Goal: Communication & Community: Answer question/provide support

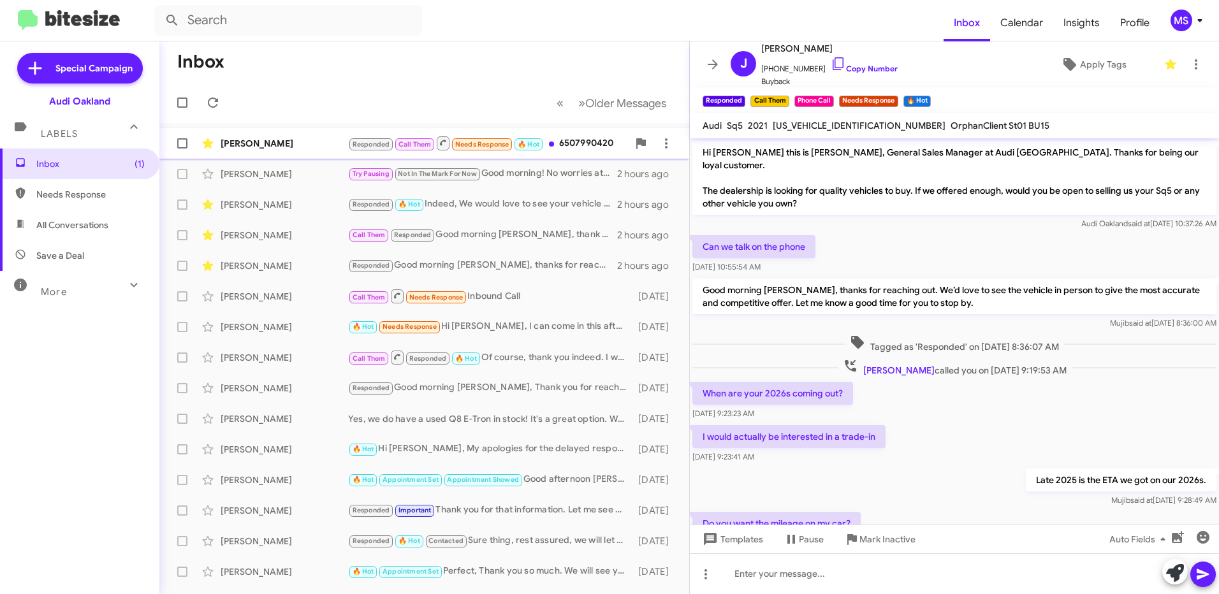
click at [309, 137] on div "[PERSON_NAME]" at bounding box center [284, 143] width 127 height 13
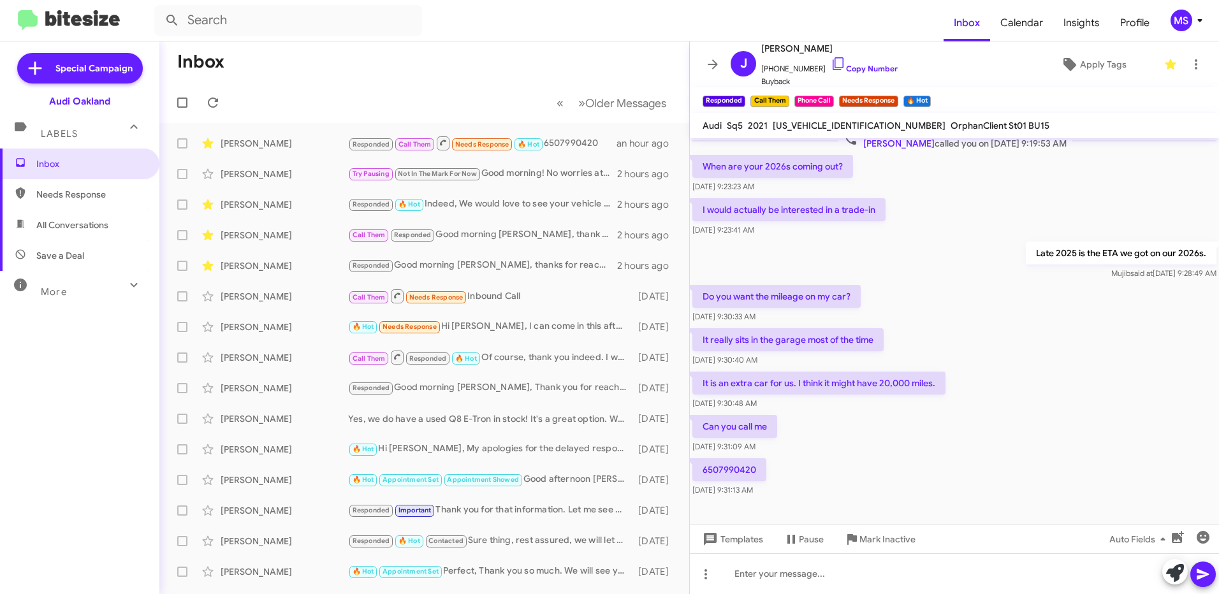
scroll to position [230, 0]
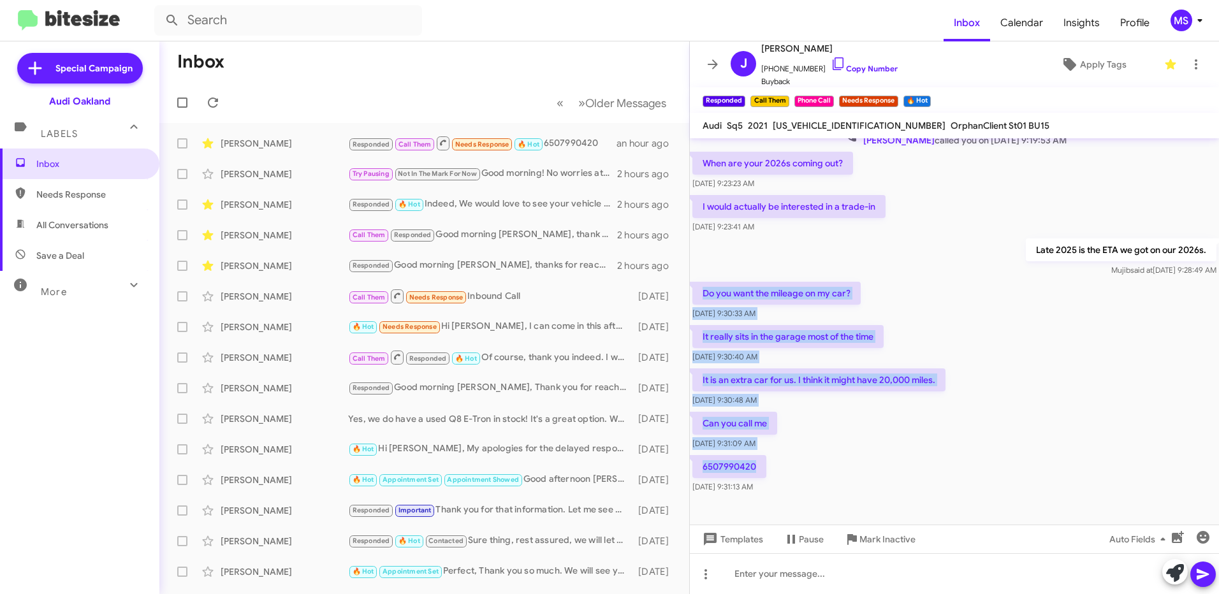
drag, startPoint x: 791, startPoint y: 454, endPoint x: 704, endPoint y: 277, distance: 197.0
click at [704, 277] on div "Hi [PERSON_NAME] this is [PERSON_NAME], General Sales Manager at Audi [GEOGRAPH…" at bounding box center [954, 202] width 529 height 588
copy div "Do you want the mileage on my car? [DATE] 9:30:33 AM It really sits in the gara…"
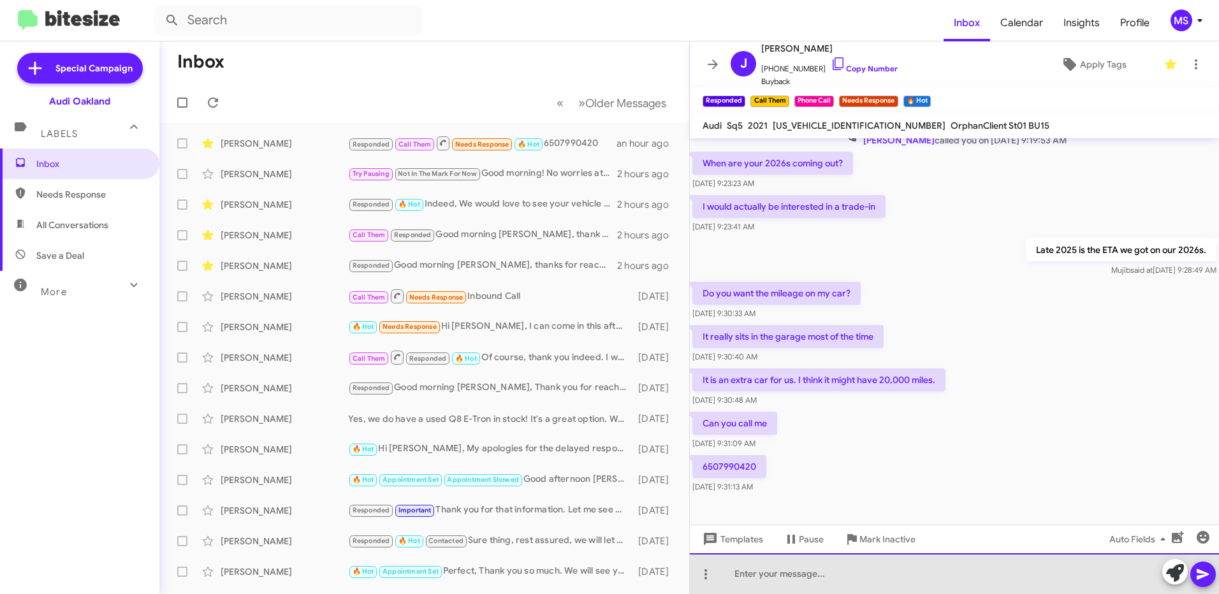
click at [788, 574] on div at bounding box center [954, 573] width 529 height 41
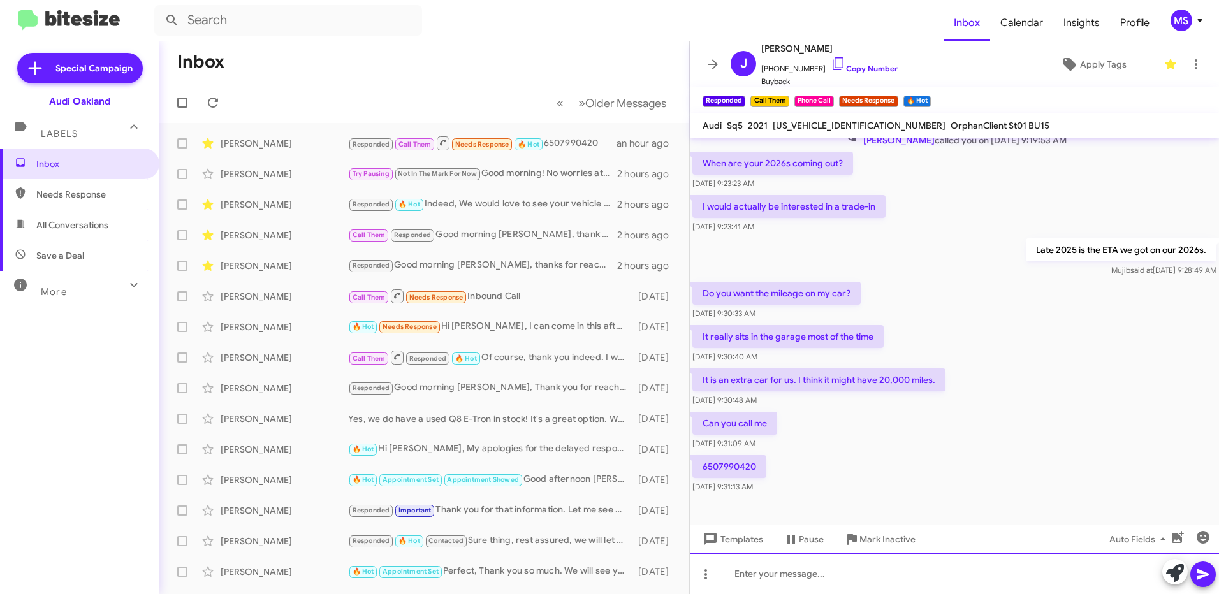
paste div
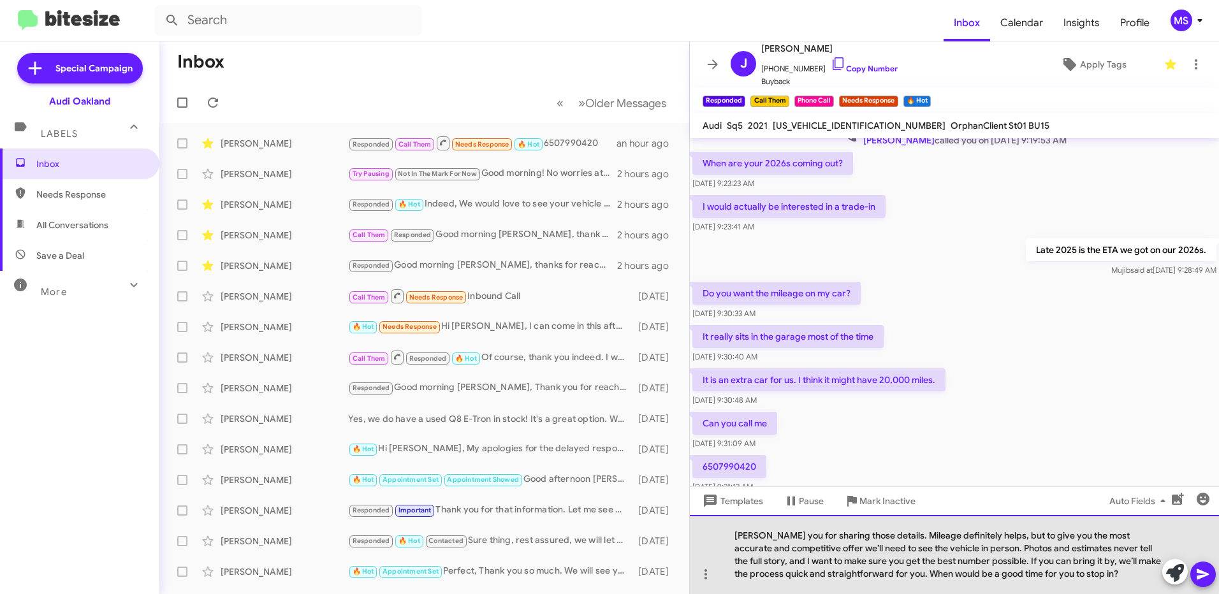
click at [735, 537] on div "[PERSON_NAME] you for sharing those details. Mileage definitely helps, but to g…" at bounding box center [954, 554] width 529 height 79
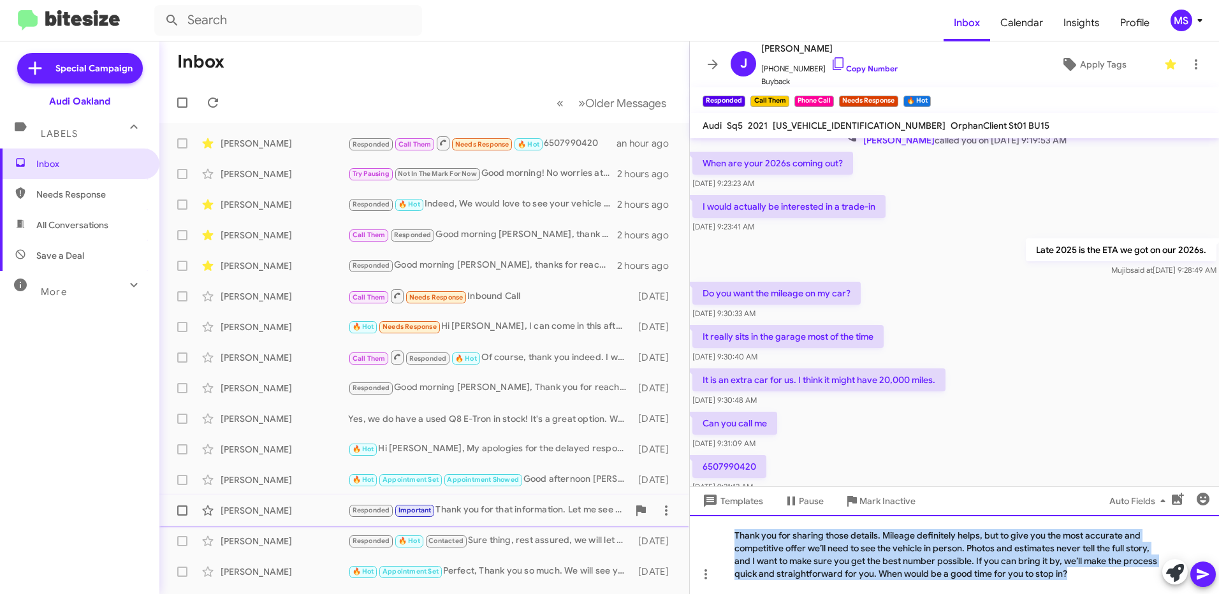
drag, startPoint x: 1080, startPoint y: 572, endPoint x: 608, endPoint y: 507, distance: 476.6
click at [608, 507] on div "Inbox « Previous » Next Older Messages [PERSON_NAME] Responded Call Them Needs …" at bounding box center [688, 317] width 1059 height 553
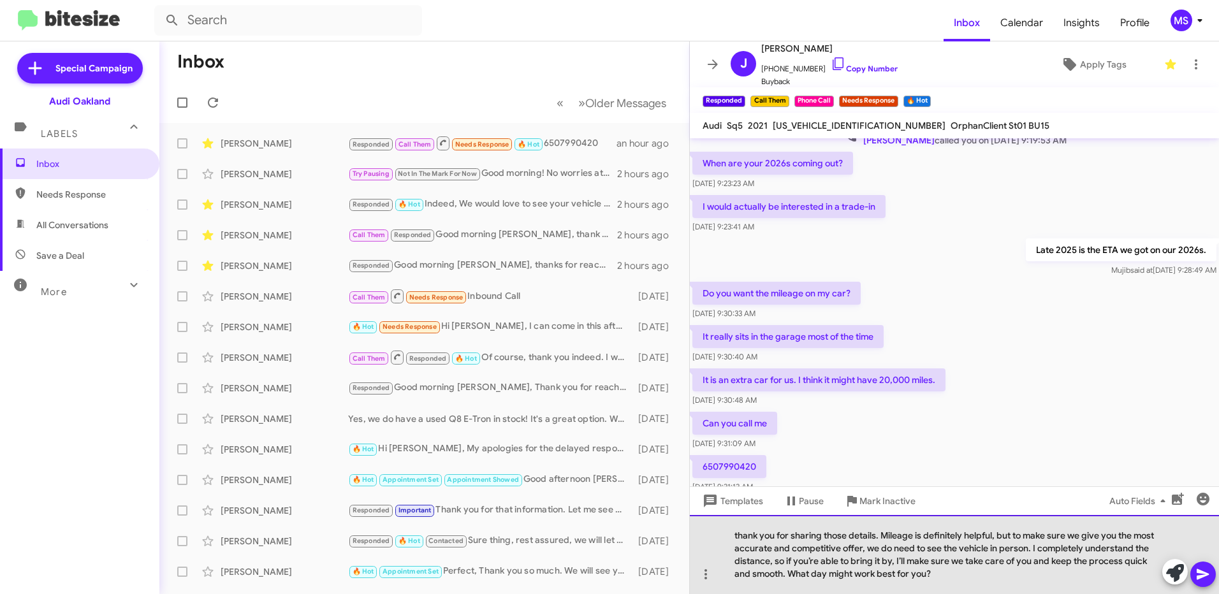
click at [735, 539] on div "thank you for sharing those details. Mileage is definitely helpful, but to make…" at bounding box center [954, 554] width 529 height 79
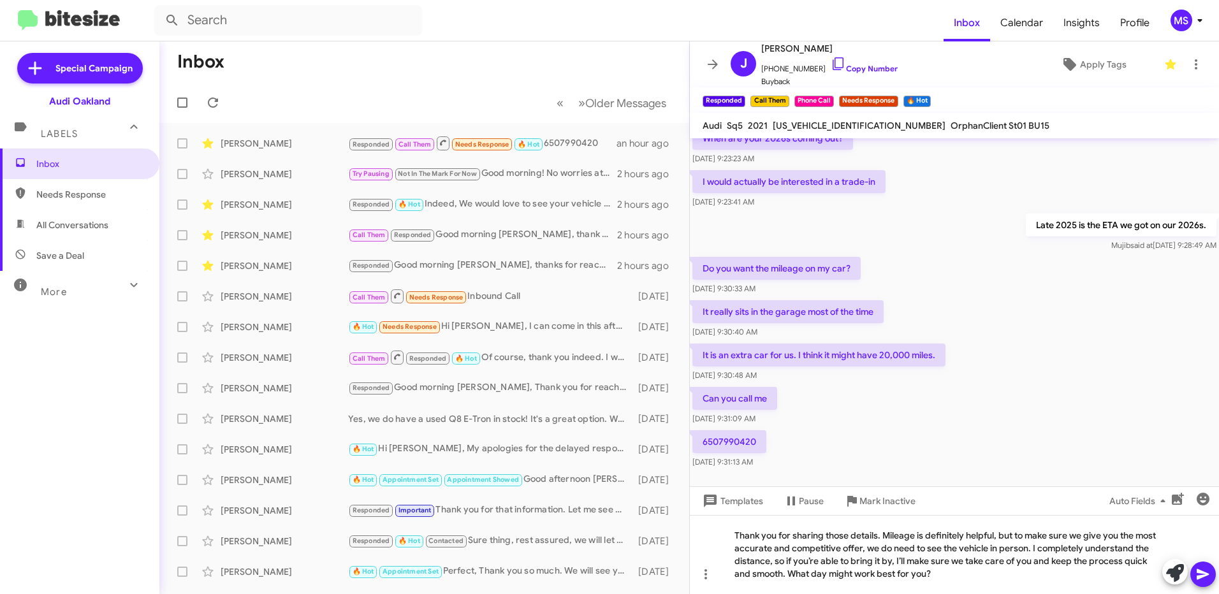
scroll to position [268, 0]
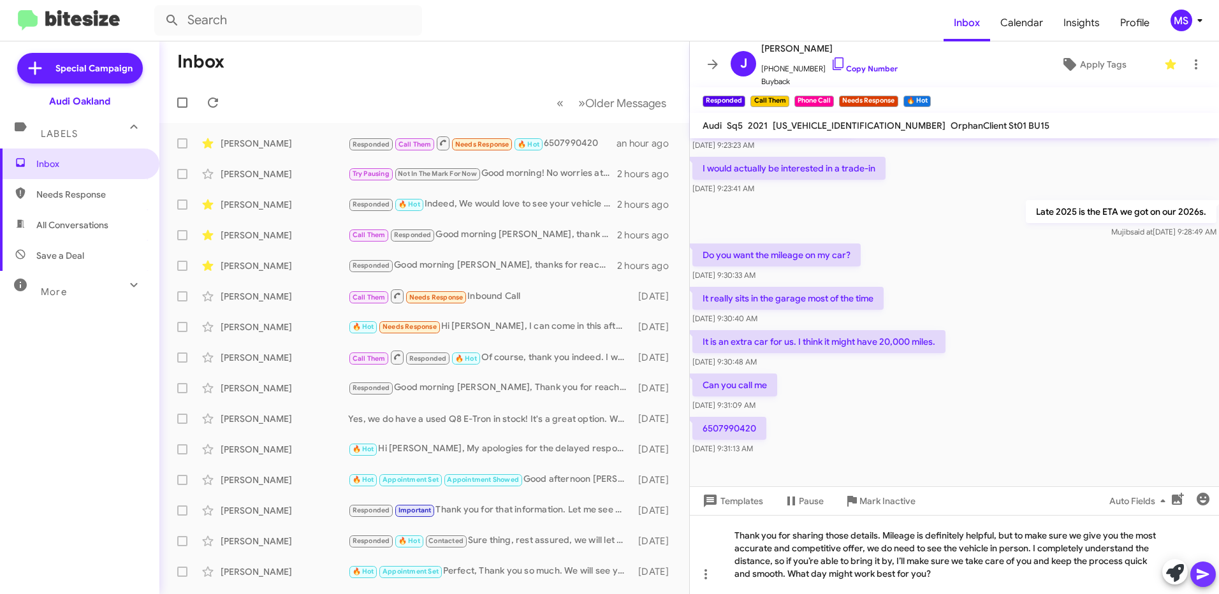
click at [1205, 576] on icon at bounding box center [1202, 574] width 12 height 11
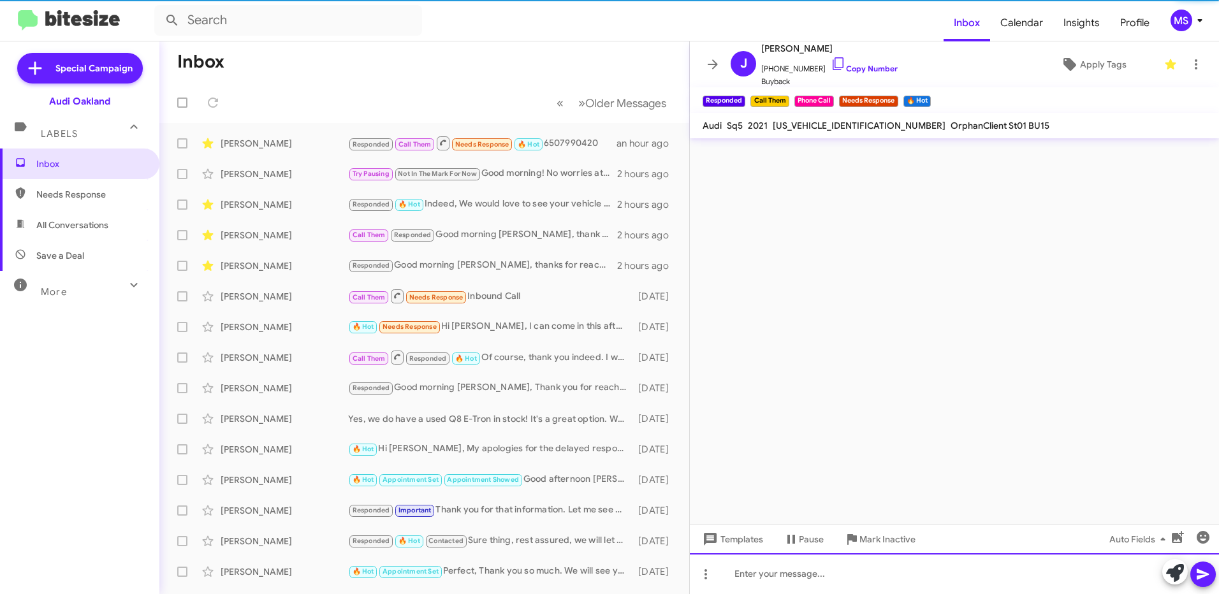
scroll to position [0, 0]
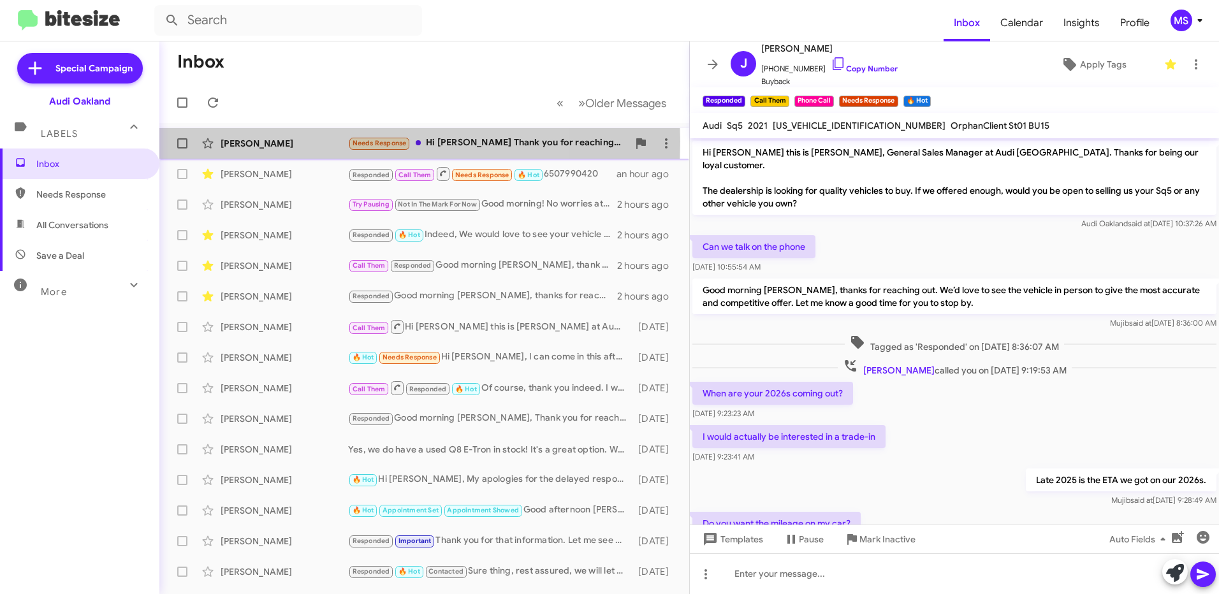
click at [300, 141] on div "[PERSON_NAME]" at bounding box center [284, 143] width 127 height 13
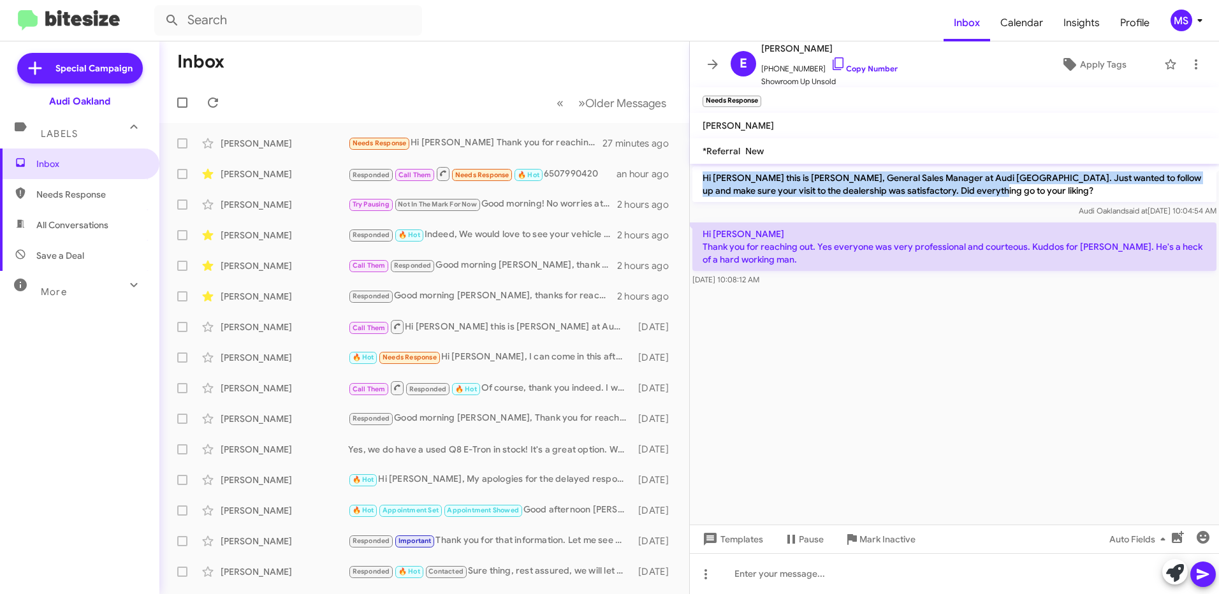
drag, startPoint x: 982, startPoint y: 189, endPoint x: 697, endPoint y: 171, distance: 286.1
click at [697, 171] on p "Hi [PERSON_NAME] this is [PERSON_NAME], General Sales Manager at Audi [GEOGRAPH…" at bounding box center [954, 184] width 524 height 36
copy p "Hi [PERSON_NAME] this is [PERSON_NAME], General Sales Manager at Audi [GEOGRAPH…"
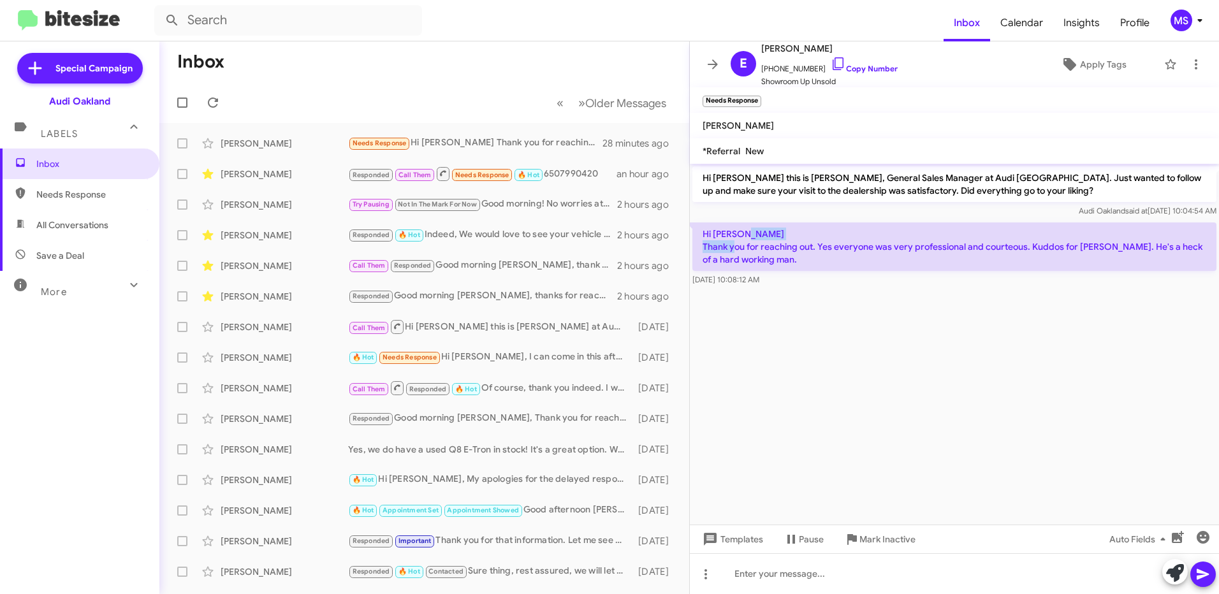
drag, startPoint x: 765, startPoint y: 252, endPoint x: 713, endPoint y: 247, distance: 52.5
click at [713, 247] on p "Hi [PERSON_NAME] Thank you for reaching out. Yes everyone was very professional…" at bounding box center [954, 246] width 524 height 48
drag, startPoint x: 713, startPoint y: 247, endPoint x: 771, endPoint y: 256, distance: 58.7
click at [771, 256] on p "Hi [PERSON_NAME] Thank you for reaching out. Yes everyone was very professional…" at bounding box center [954, 246] width 524 height 48
drag, startPoint x: 767, startPoint y: 263, endPoint x: 702, endPoint y: 232, distance: 71.3
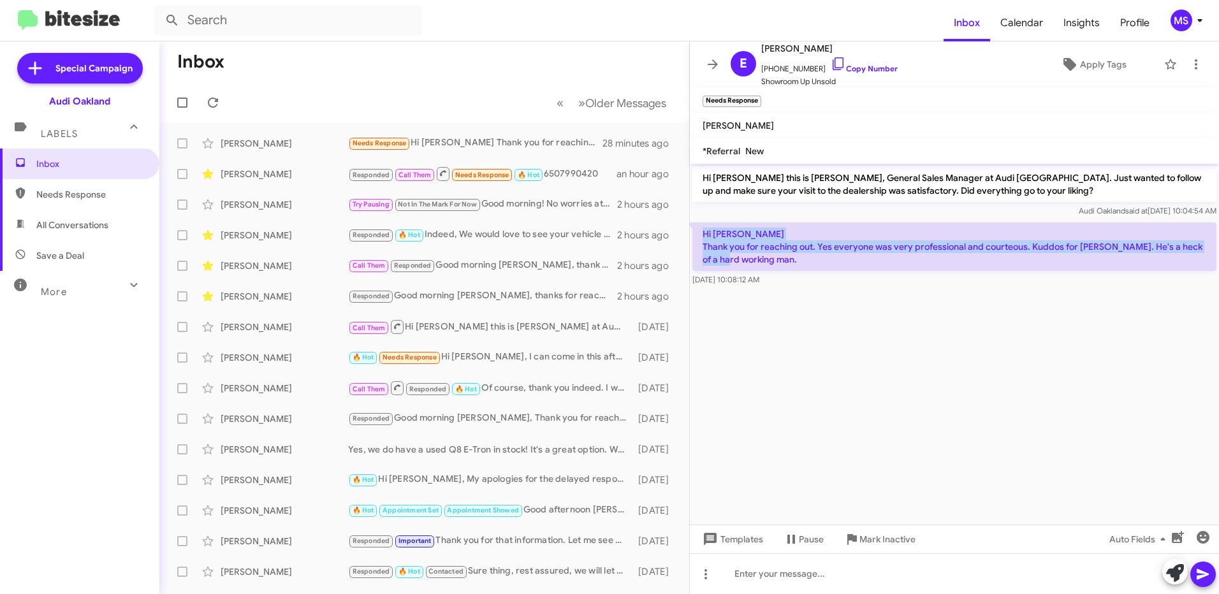
click at [702, 232] on p "Hi [PERSON_NAME] Thank you for reaching out. Yes everyone was very professional…" at bounding box center [954, 246] width 524 height 48
copy p "Hi [PERSON_NAME] Thank you for reaching out. Yes everyone was very professional…"
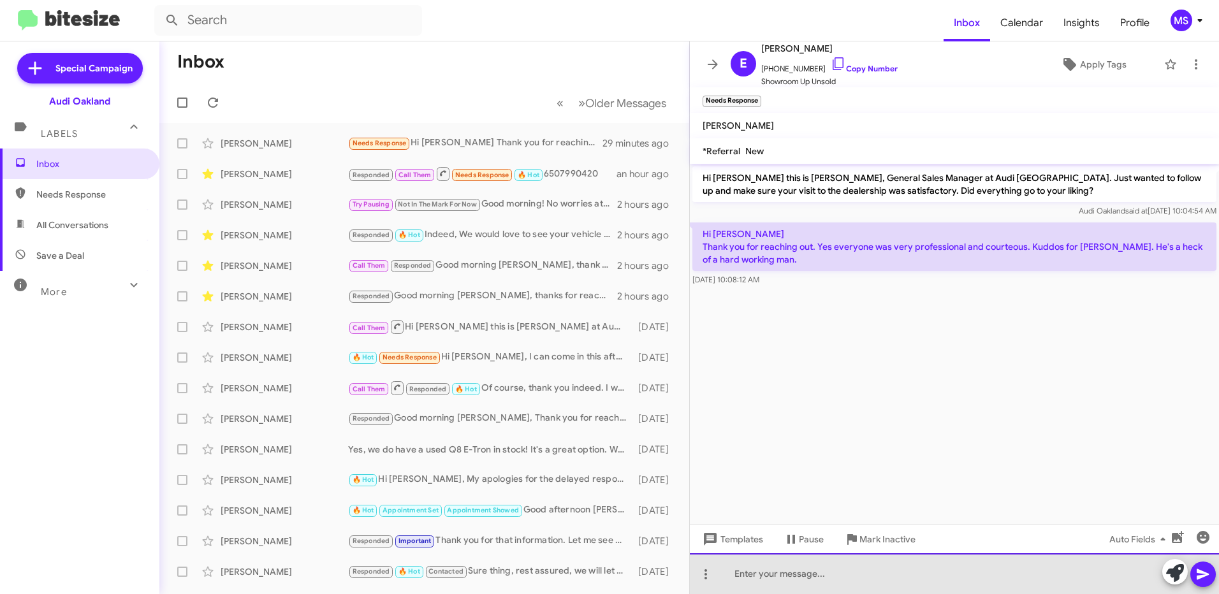
click at [833, 571] on div at bounding box center [954, 573] width 529 height 41
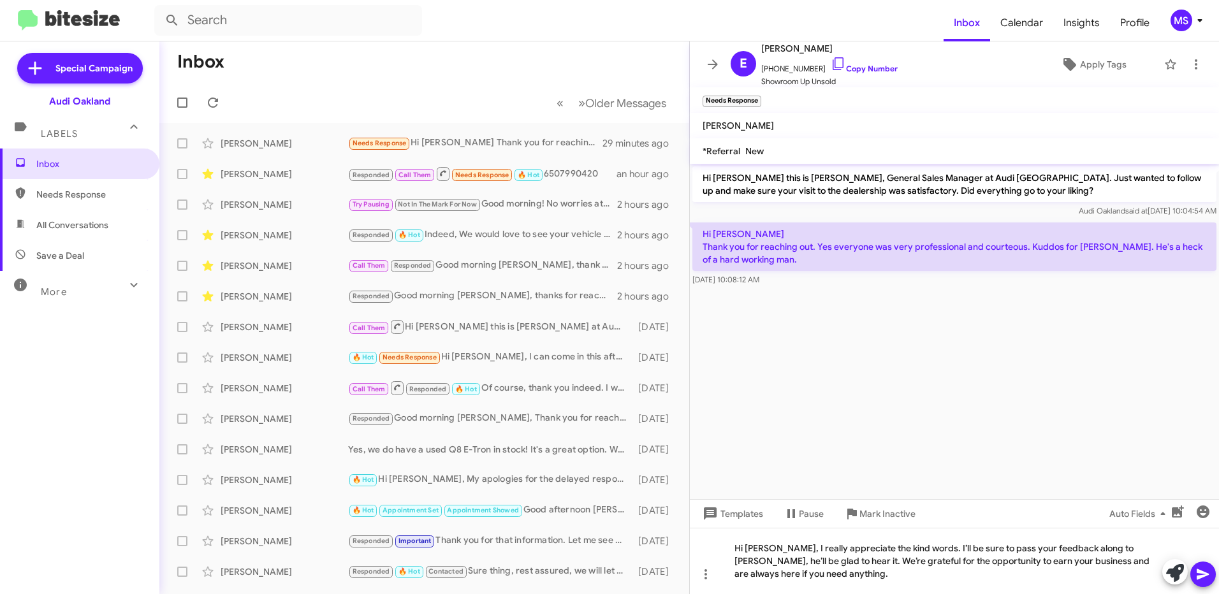
click at [1204, 569] on icon at bounding box center [1202, 574] width 15 height 15
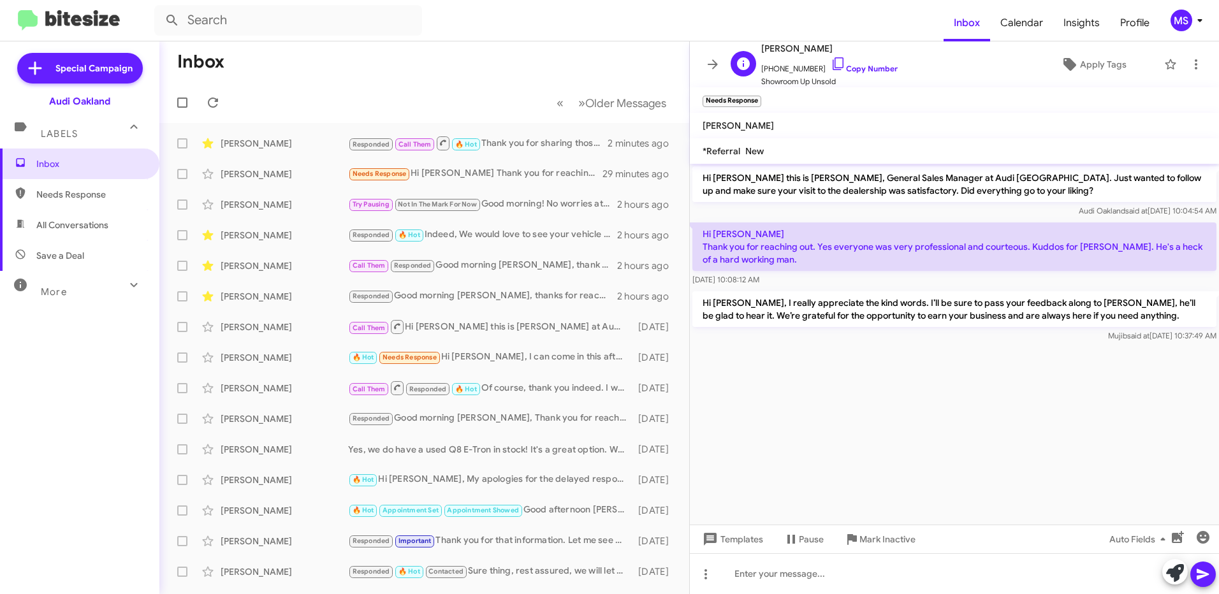
click at [873, 62] on span "[PHONE_NUMBER] Copy Number" at bounding box center [829, 65] width 136 height 19
click at [852, 72] on link "Copy Number" at bounding box center [863, 69] width 67 height 10
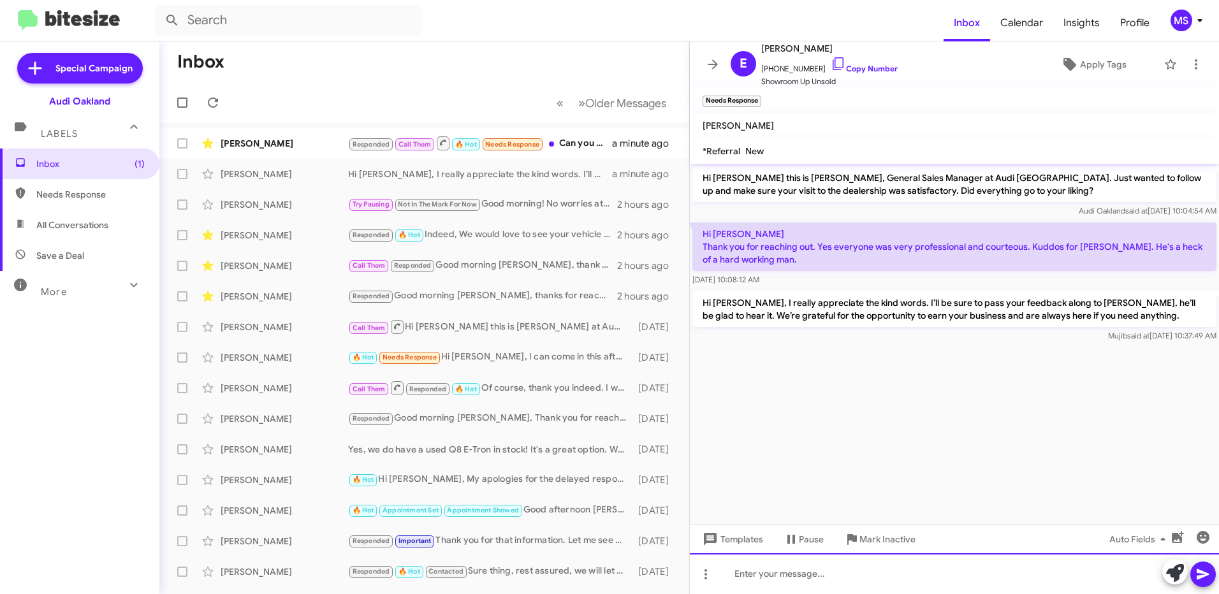
click at [873, 577] on div at bounding box center [954, 573] width 529 height 41
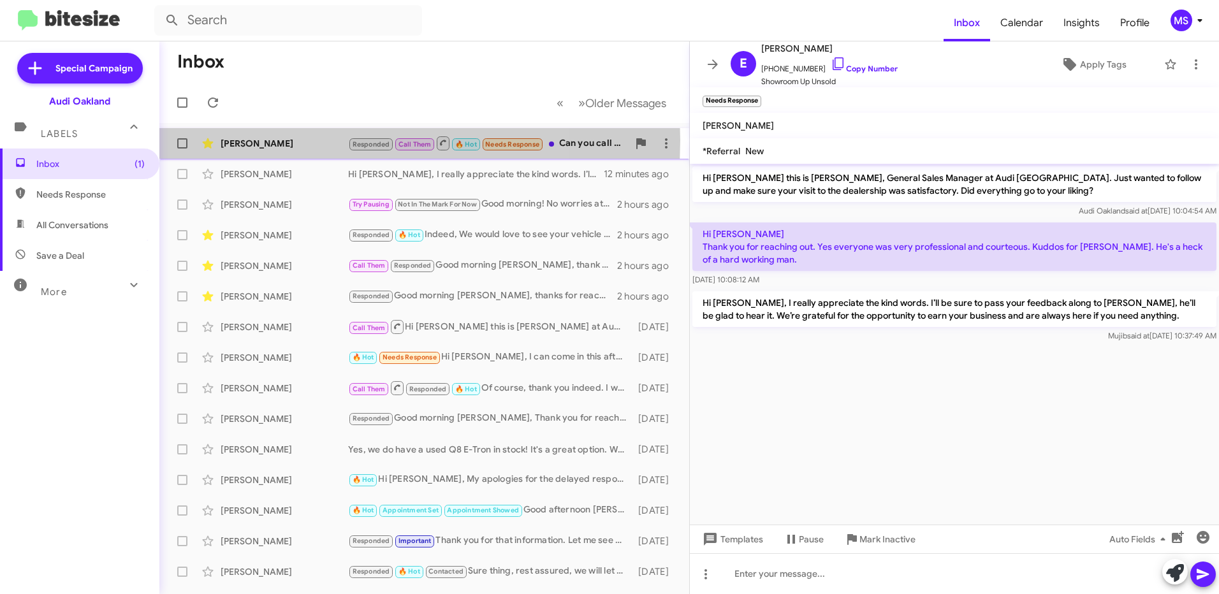
click at [300, 140] on div "[PERSON_NAME]" at bounding box center [284, 143] width 127 height 13
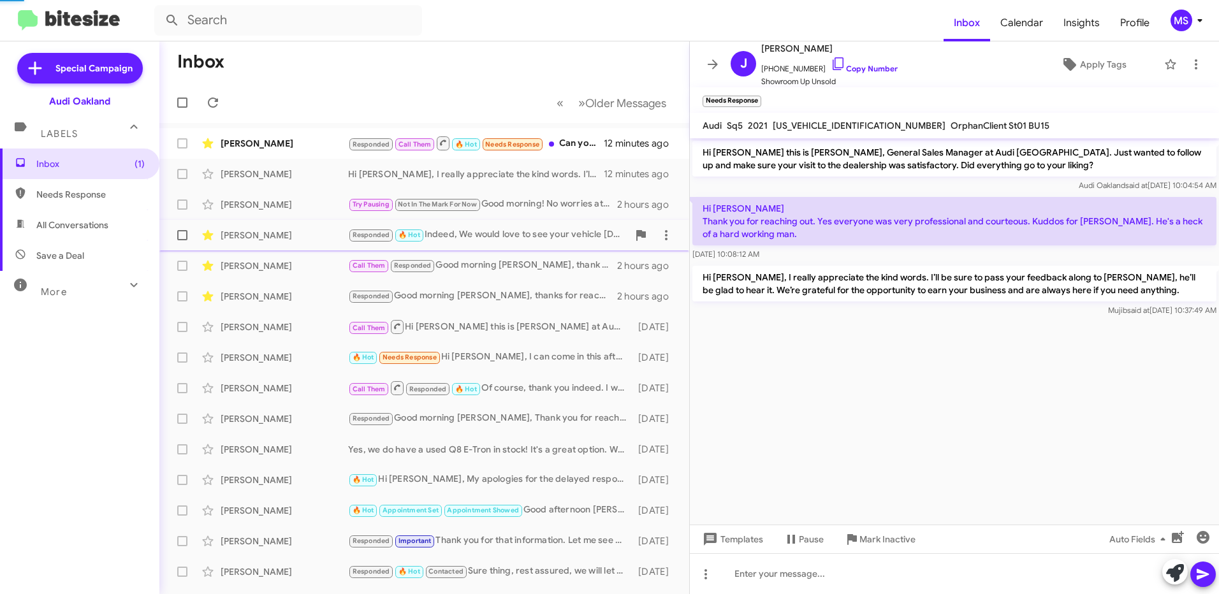
scroll to position [361, 0]
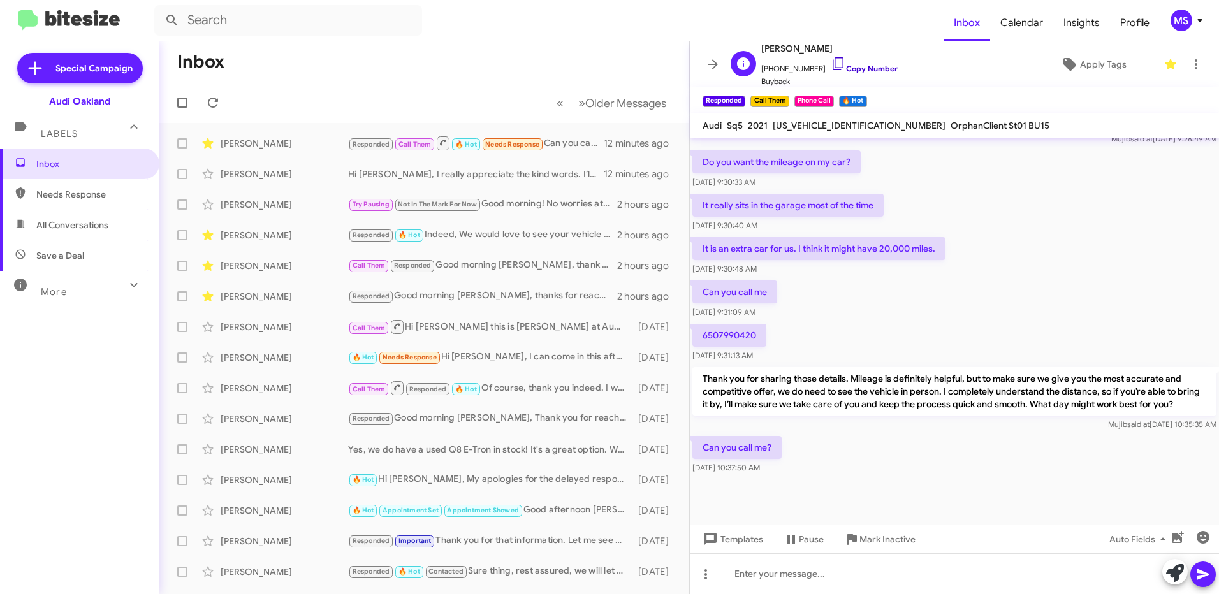
click at [868, 69] on link "Copy Number" at bounding box center [863, 69] width 67 height 10
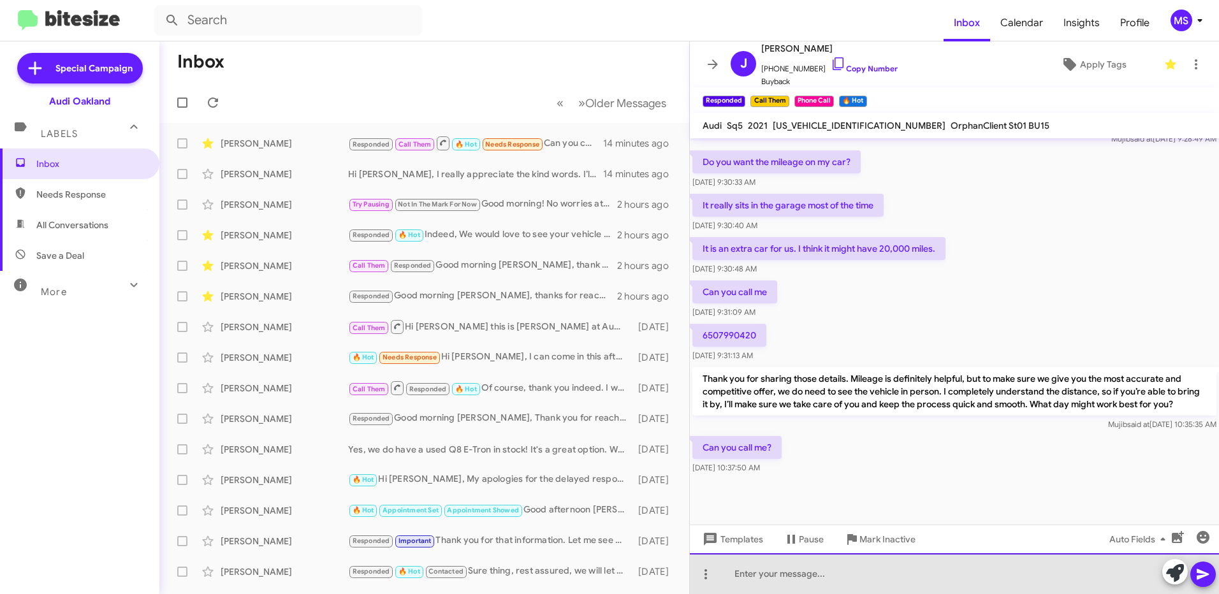
click at [870, 574] on div at bounding box center [954, 573] width 529 height 41
